Goal: Information Seeking & Learning: Learn about a topic

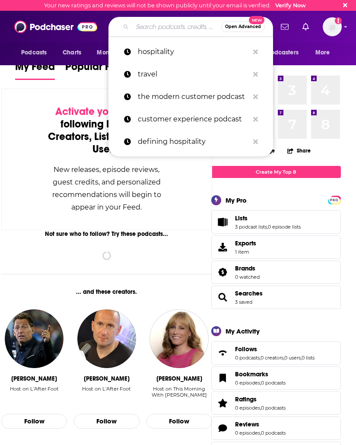
click at [143, 32] on input "Search podcasts, credits, & more..." at bounding box center [176, 27] width 89 height 14
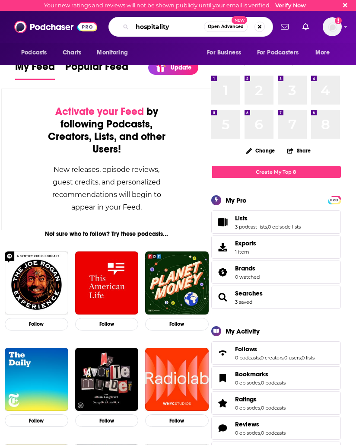
type input "hospitality"
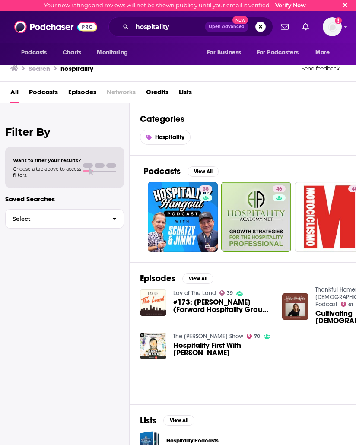
click at [39, 93] on span "Podcasts" at bounding box center [43, 94] width 29 height 18
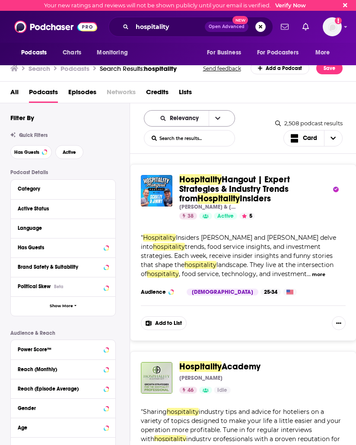
click at [178, 121] on span "Relevancy" at bounding box center [186, 118] width 32 height 6
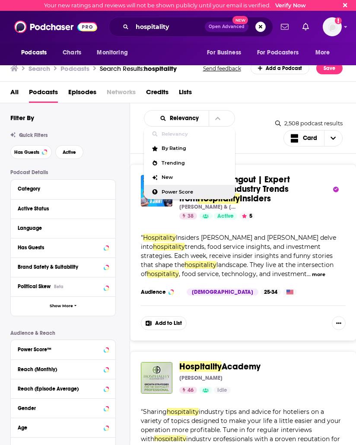
click at [181, 188] on div "Power Score" at bounding box center [189, 192] width 91 height 15
